Goal: Download file/media

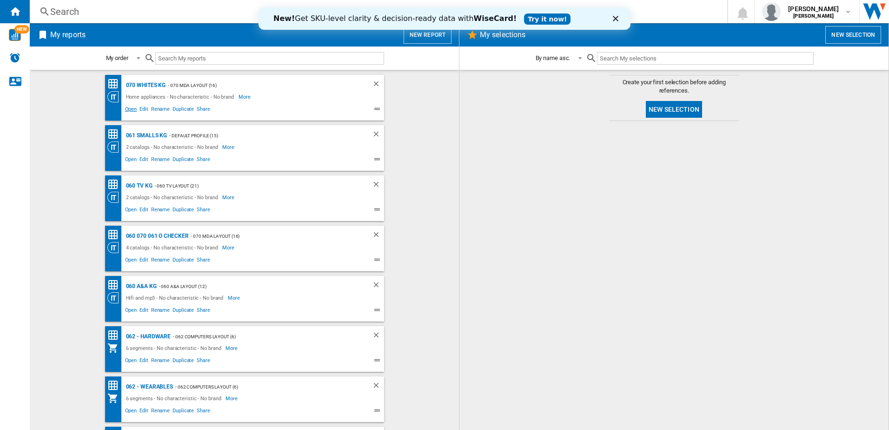
click at [128, 111] on span "Open" at bounding box center [131, 110] width 15 height 11
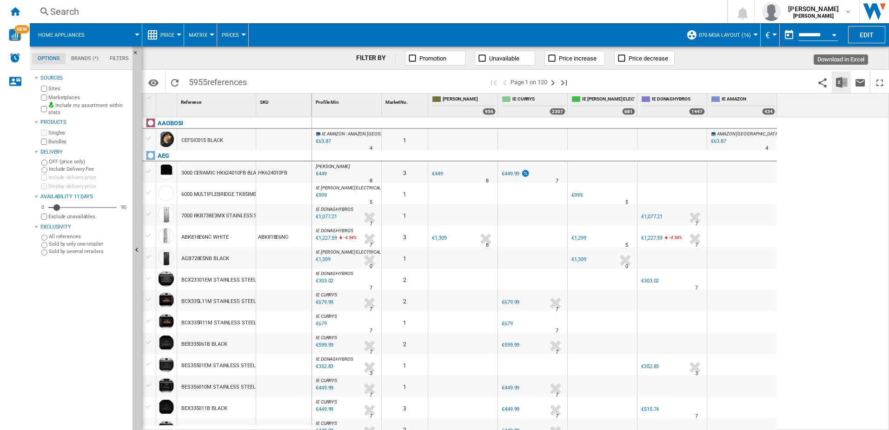
click at [839, 82] on img "Download in Excel" at bounding box center [841, 82] width 11 height 11
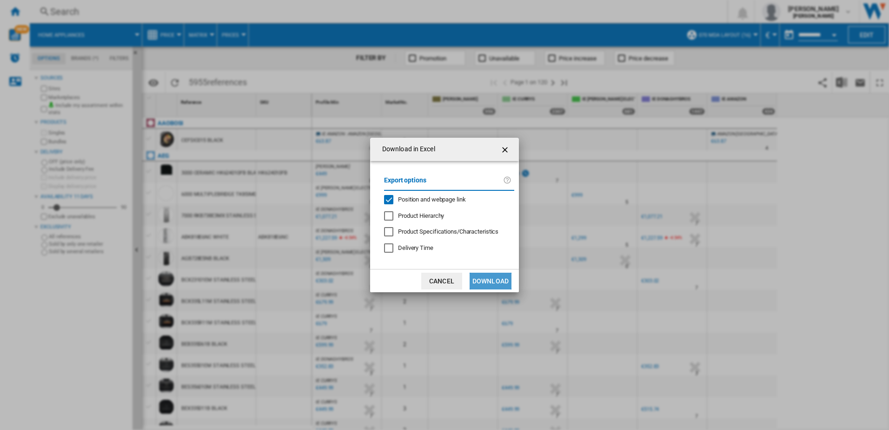
click at [493, 278] on button "Download" at bounding box center [491, 280] width 42 height 17
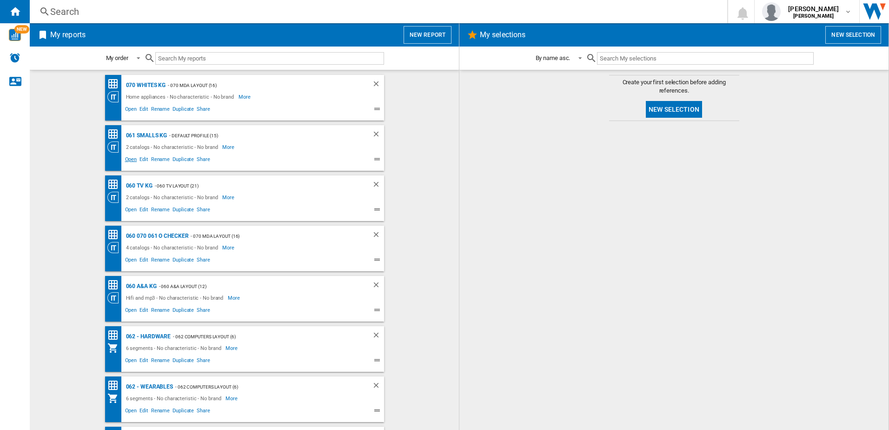
click at [131, 158] on span "Open" at bounding box center [131, 160] width 15 height 11
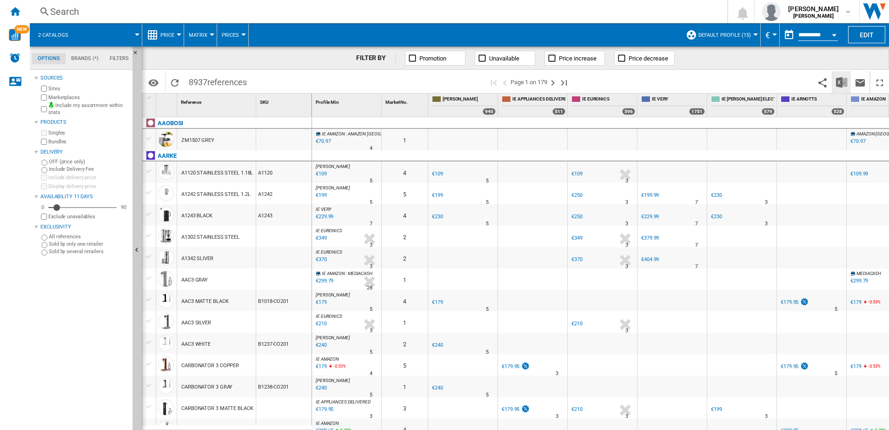
click at [836, 84] on img "Download in Excel" at bounding box center [841, 82] width 11 height 11
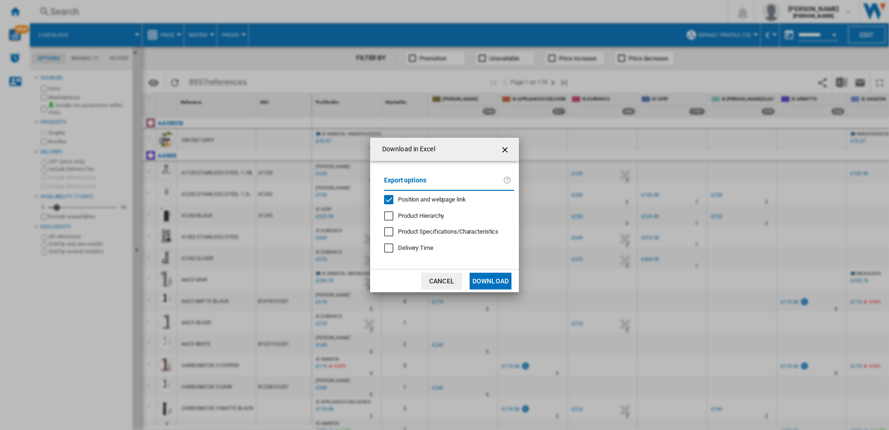
click at [485, 281] on button "Download" at bounding box center [491, 280] width 42 height 17
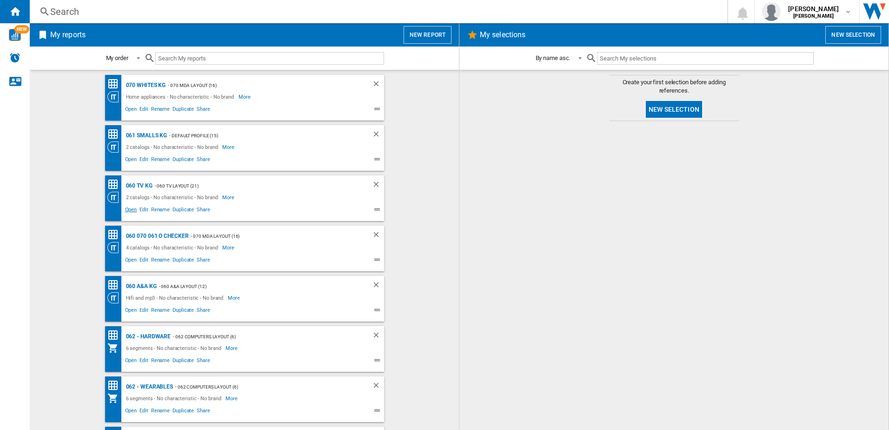
click at [127, 209] on span "Open" at bounding box center [131, 210] width 15 height 11
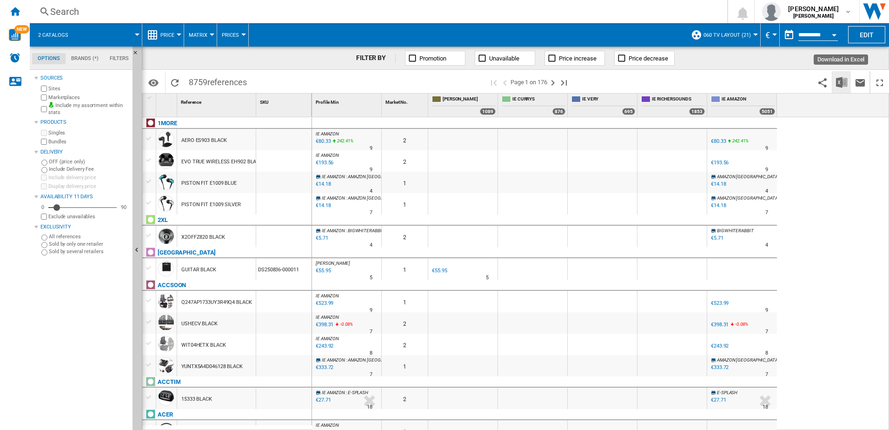
click at [841, 83] on img "Download in Excel" at bounding box center [841, 82] width 11 height 11
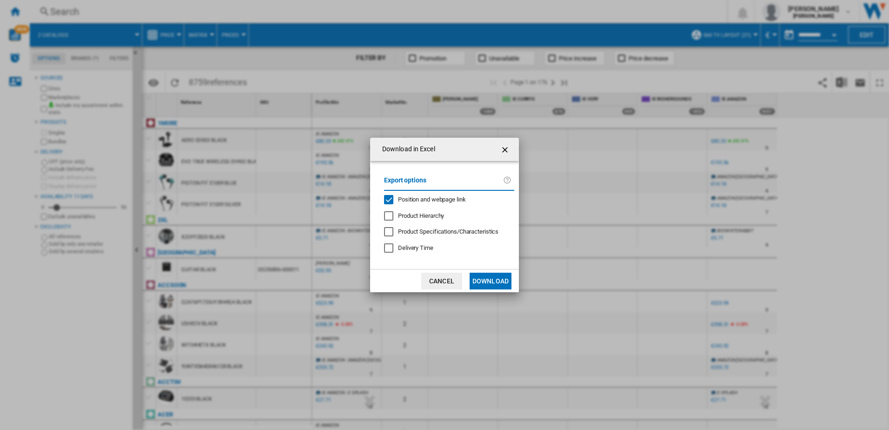
click at [497, 278] on button "Download" at bounding box center [491, 280] width 42 height 17
